Goal: Entertainment & Leisure: Consume media (video, audio)

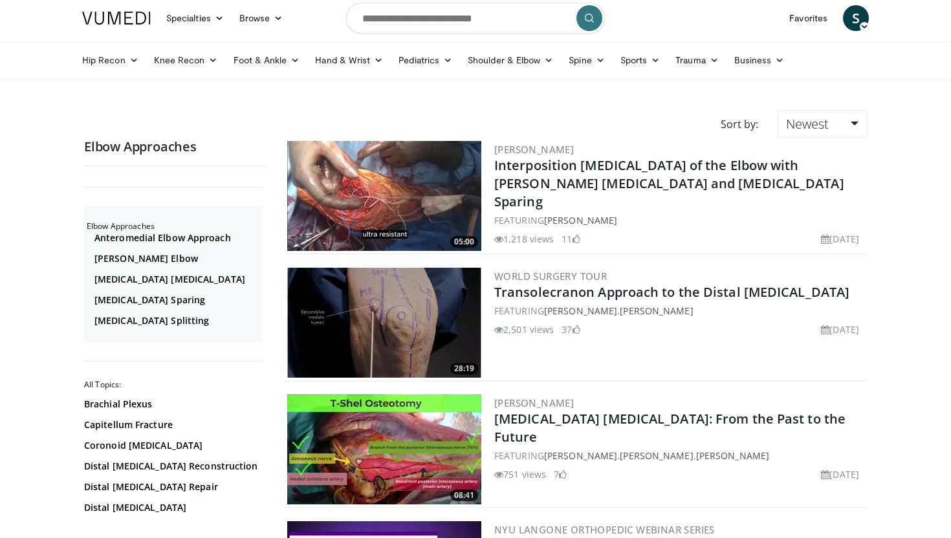
scroll to position [5, 0]
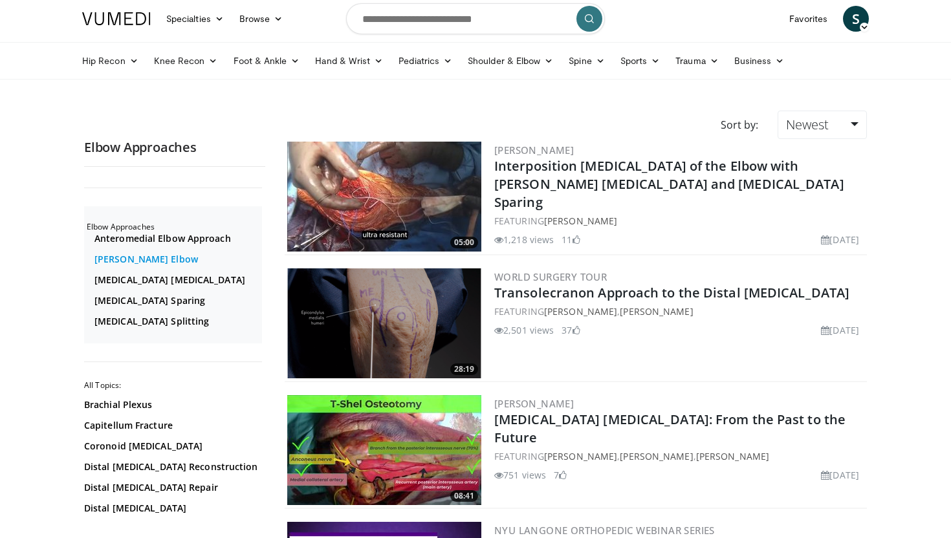
click at [127, 261] on link "Kocher Elbow" at bounding box center [176, 259] width 164 height 13
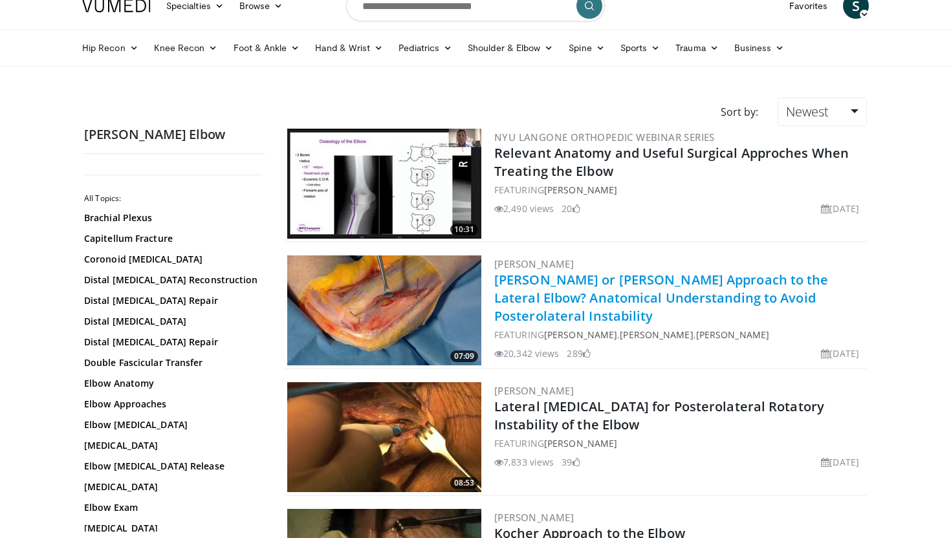
scroll to position [26, 0]
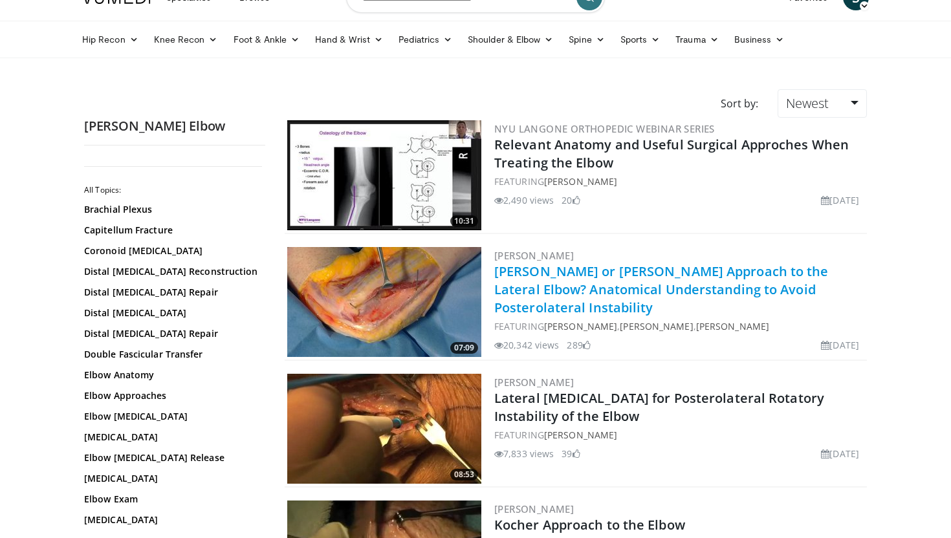
click at [672, 269] on link "[PERSON_NAME] or [PERSON_NAME] Approach to the Lateral Elbow? Anatomical Unders…" at bounding box center [661, 290] width 335 height 54
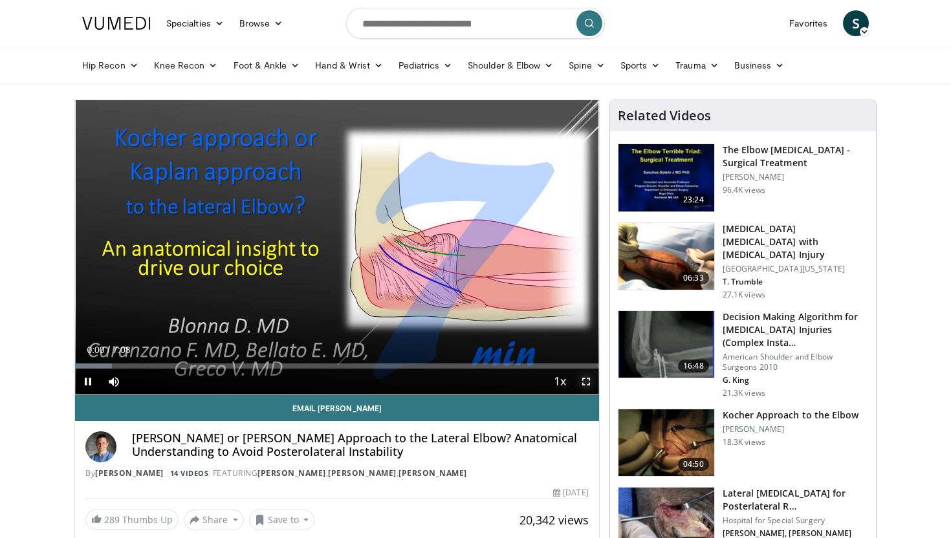
click at [587, 378] on span "Video Player" at bounding box center [586, 382] width 26 height 26
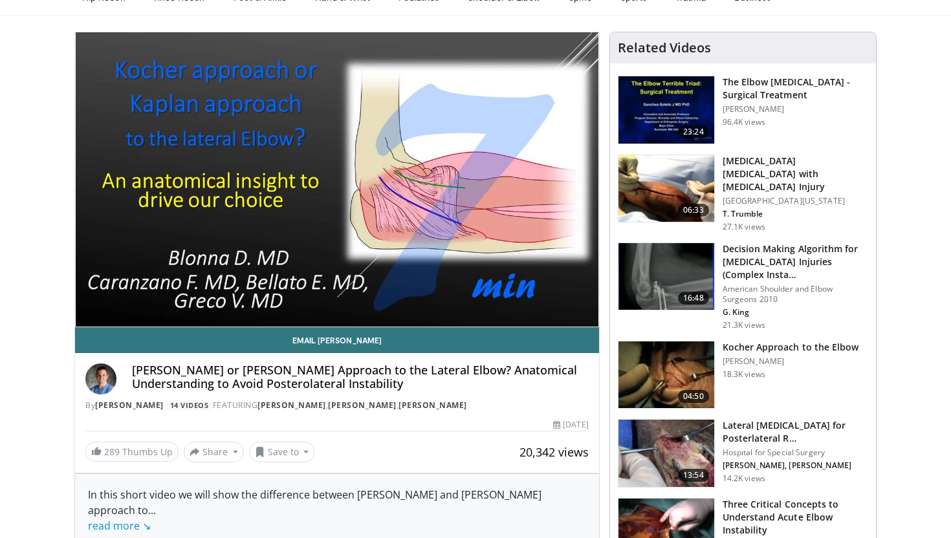
scroll to position [45, 0]
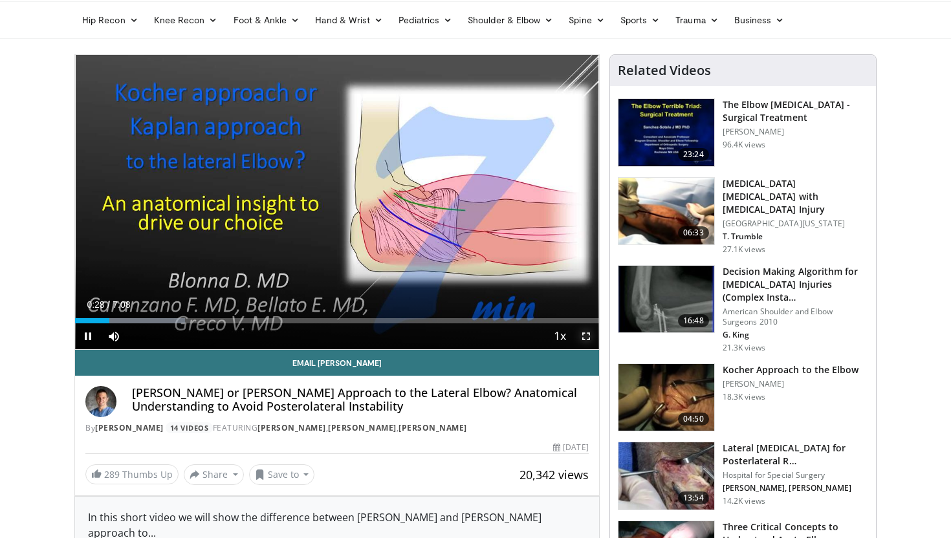
click at [587, 337] on span "Video Player" at bounding box center [586, 337] width 26 height 26
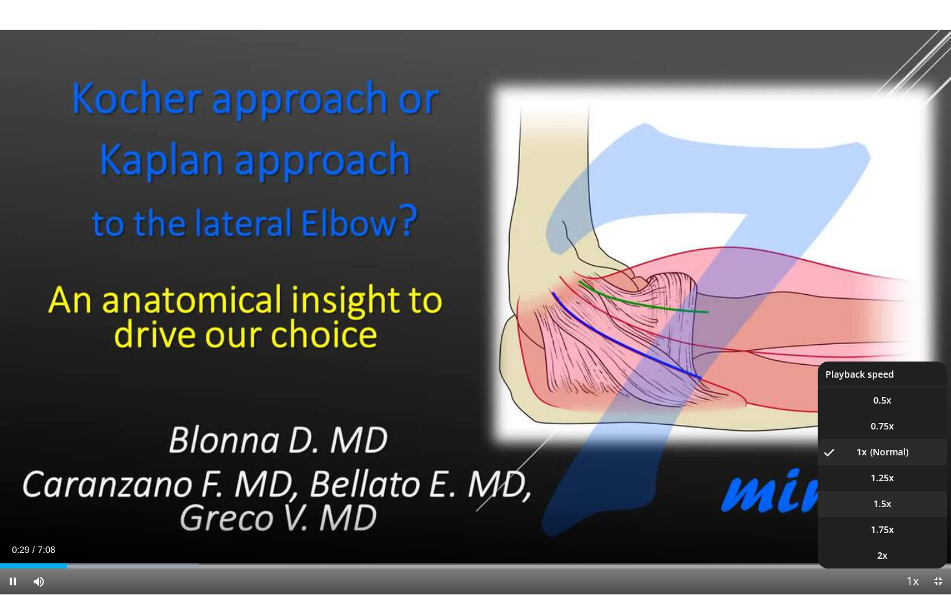
click at [894, 510] on li "1.5x" at bounding box center [882, 504] width 129 height 26
click at [884, 467] on li "1.25x" at bounding box center [882, 478] width 129 height 26
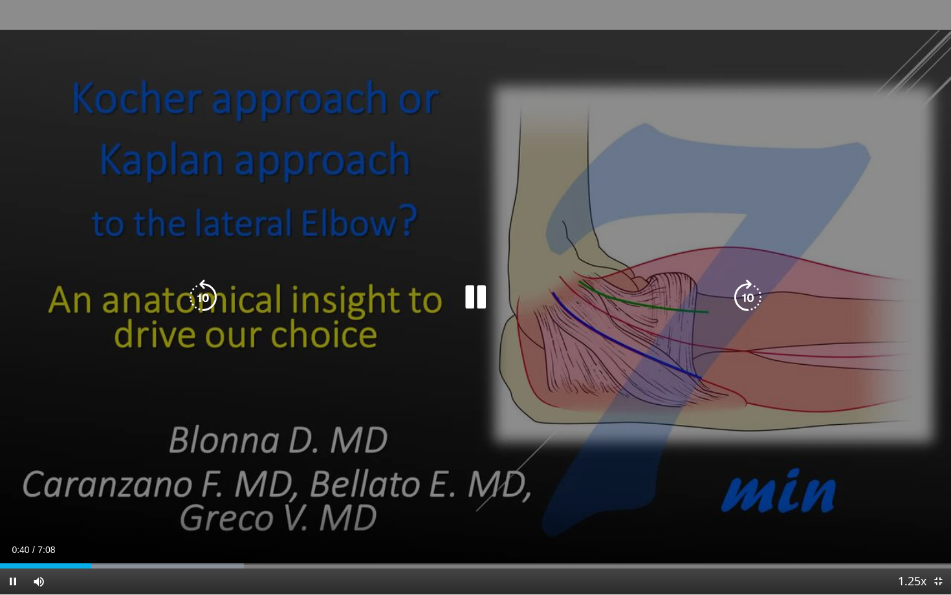
click at [197, 286] on icon "Video Player" at bounding box center [203, 298] width 36 height 36
click at [197, 290] on icon "Video Player" at bounding box center [203, 298] width 36 height 36
